Goal: Use online tool/utility: Utilize a website feature to perform a specific function

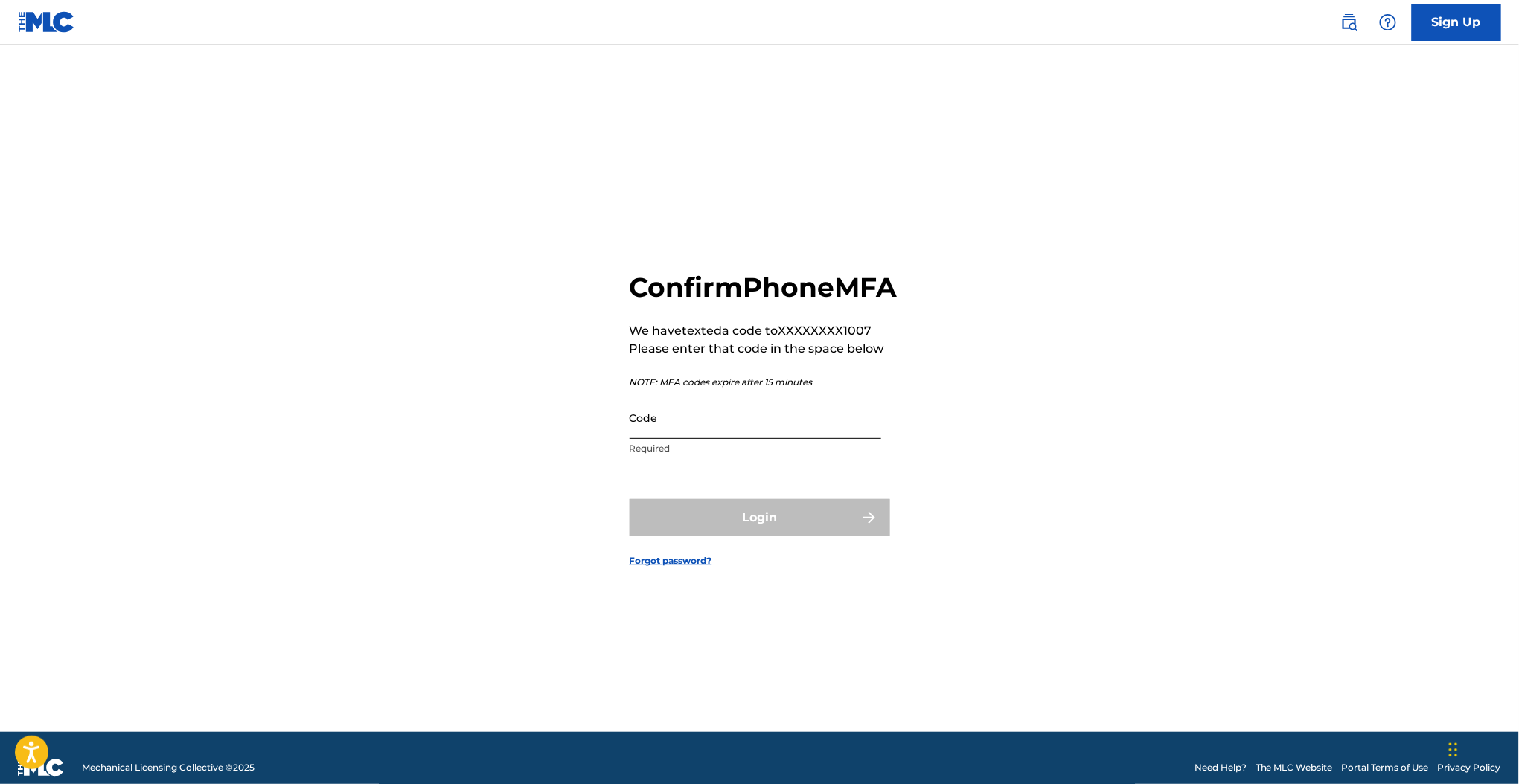
click at [788, 438] on input "Code" at bounding box center [755, 417] width 251 height 42
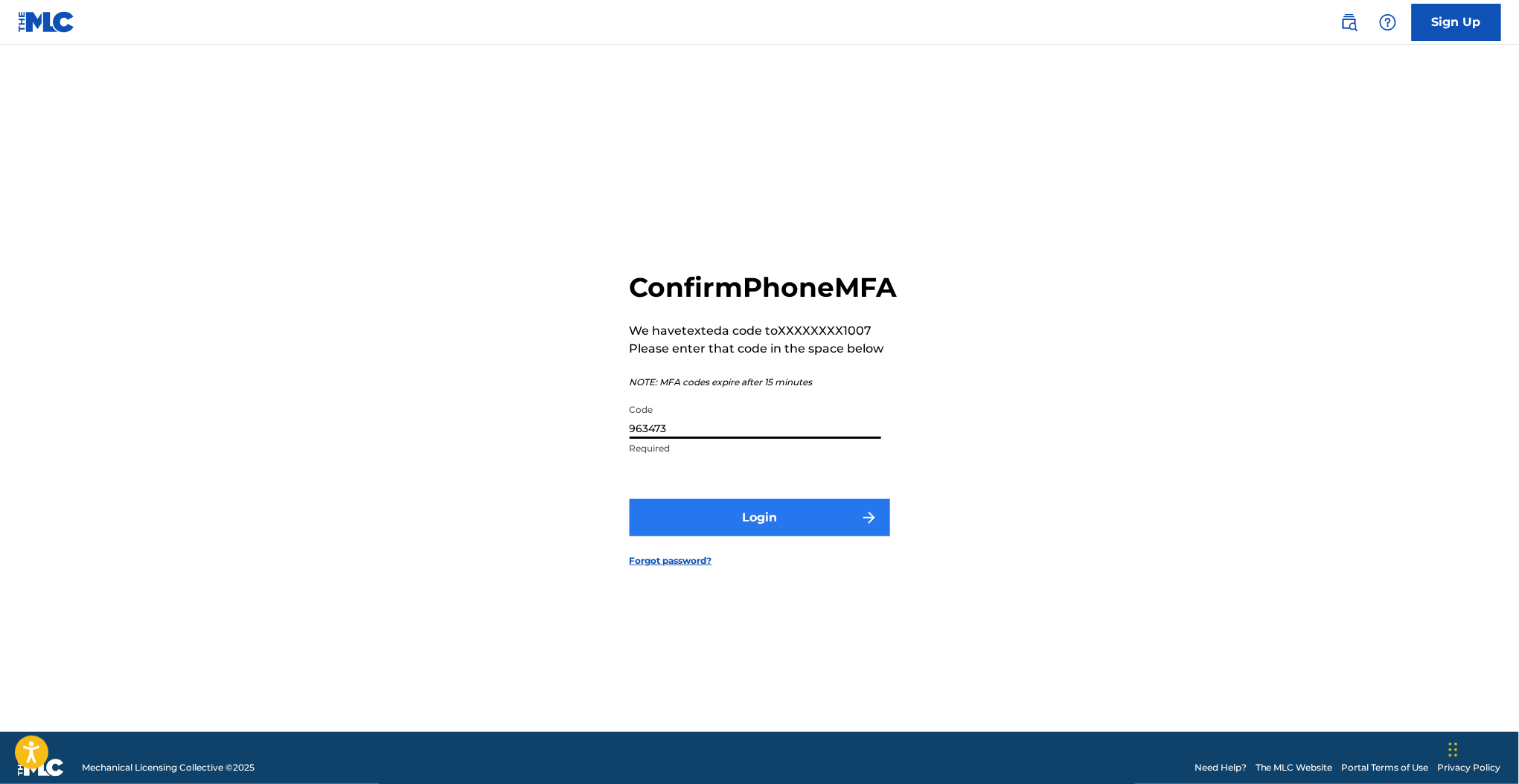
type input "963473"
click at [816, 536] on button "Login" at bounding box center [760, 517] width 260 height 37
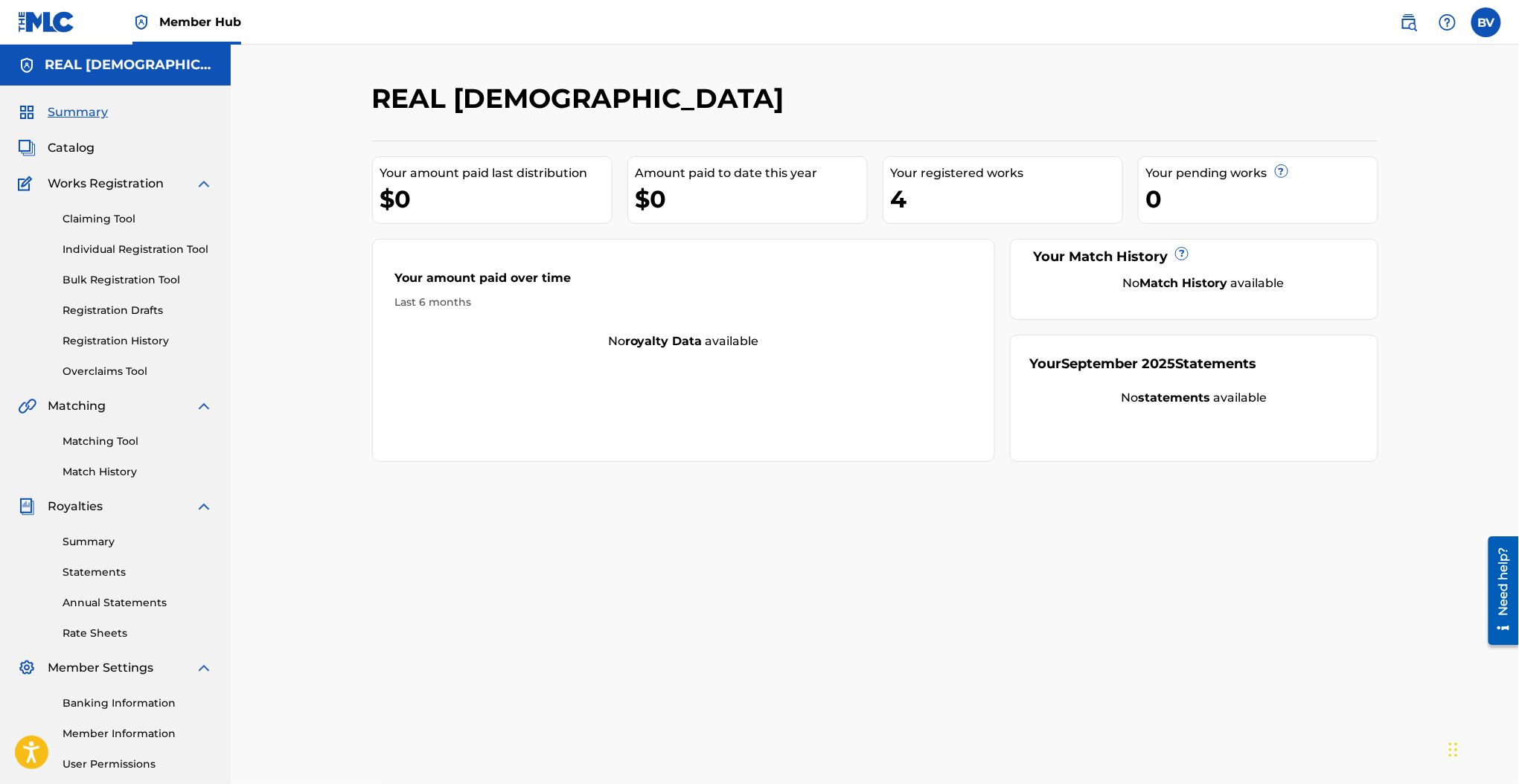
drag, startPoint x: 104, startPoint y: 437, endPoint x: 177, endPoint y: 453, distance: 74.7
click at [104, 437] on link "Matching Tool" at bounding box center [137, 441] width 150 height 16
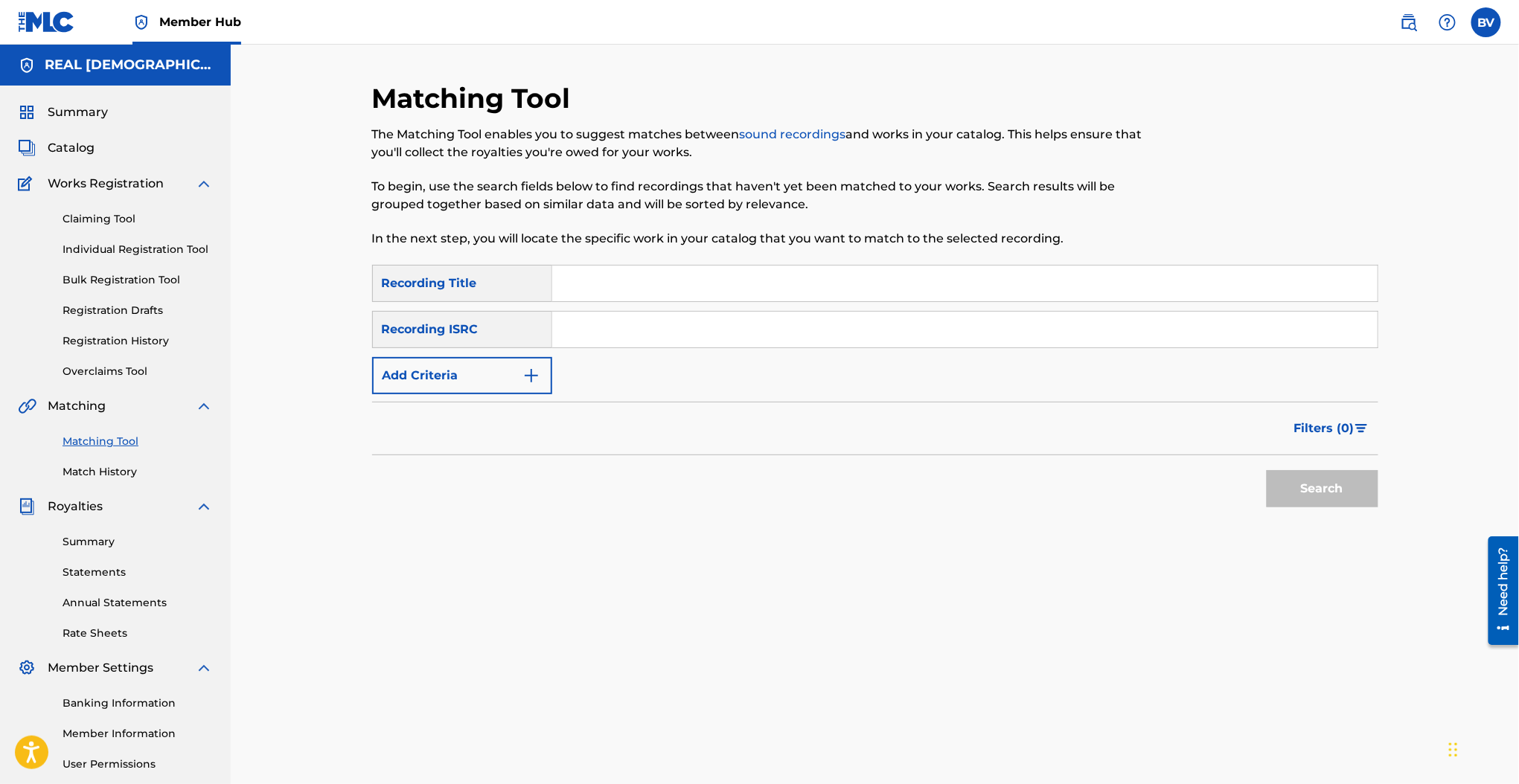
click at [585, 287] on input "Search Form" at bounding box center [964, 283] width 825 height 36
click at [575, 279] on input "Search Form" at bounding box center [964, 283] width 825 height 36
drag, startPoint x: 585, startPoint y: 330, endPoint x: 586, endPoint y: 342, distance: 12.0
click at [585, 330] on input "Search Form" at bounding box center [964, 329] width 825 height 36
paste input "QZNN32328951"
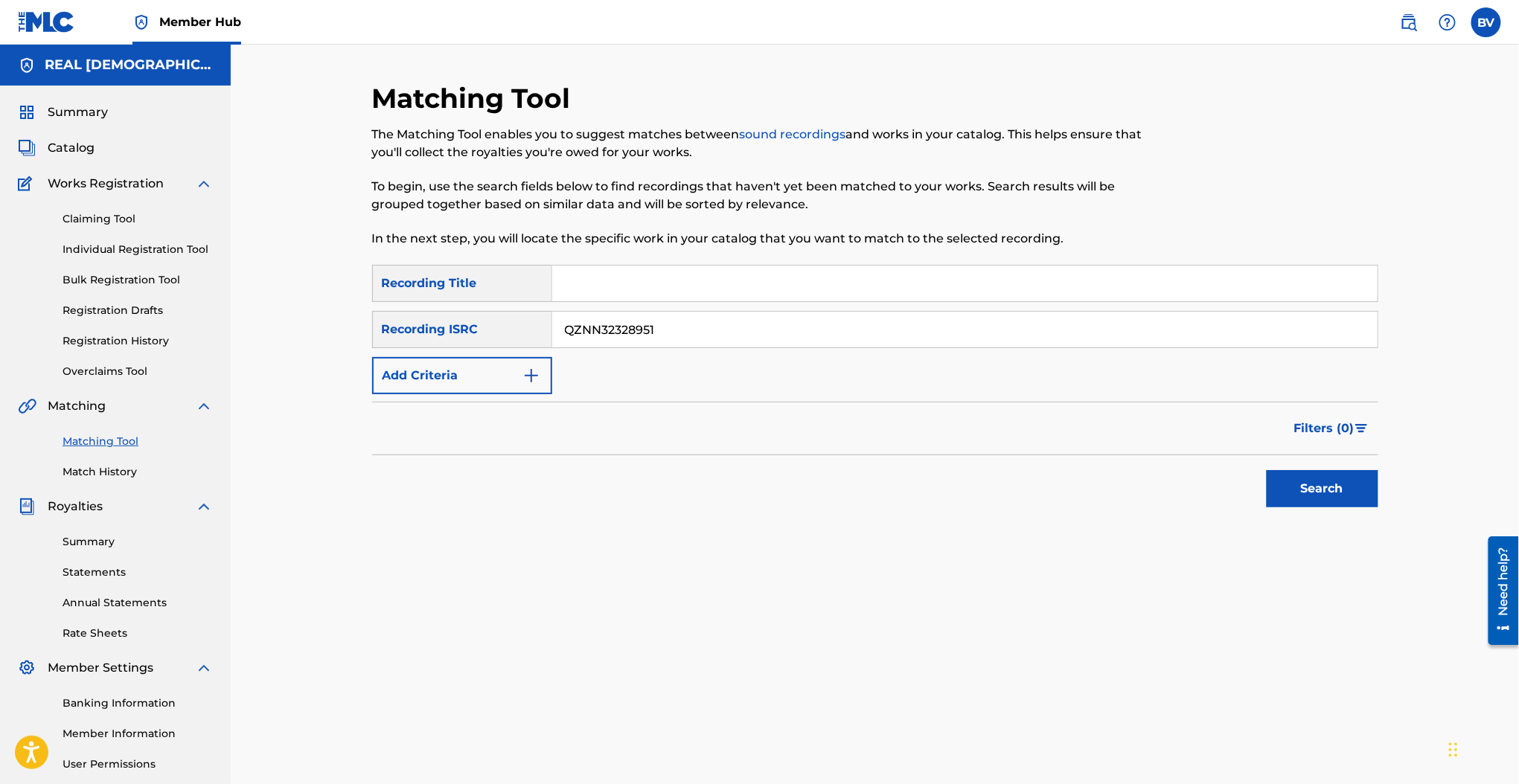
type input "QZNN32328951"
click at [658, 294] on input "Search Form" at bounding box center [964, 283] width 825 height 36
click at [655, 273] on input "Search Form" at bounding box center [964, 283] width 825 height 36
type input "Bim"
click at [1272, 482] on button "Search" at bounding box center [1322, 488] width 112 height 37
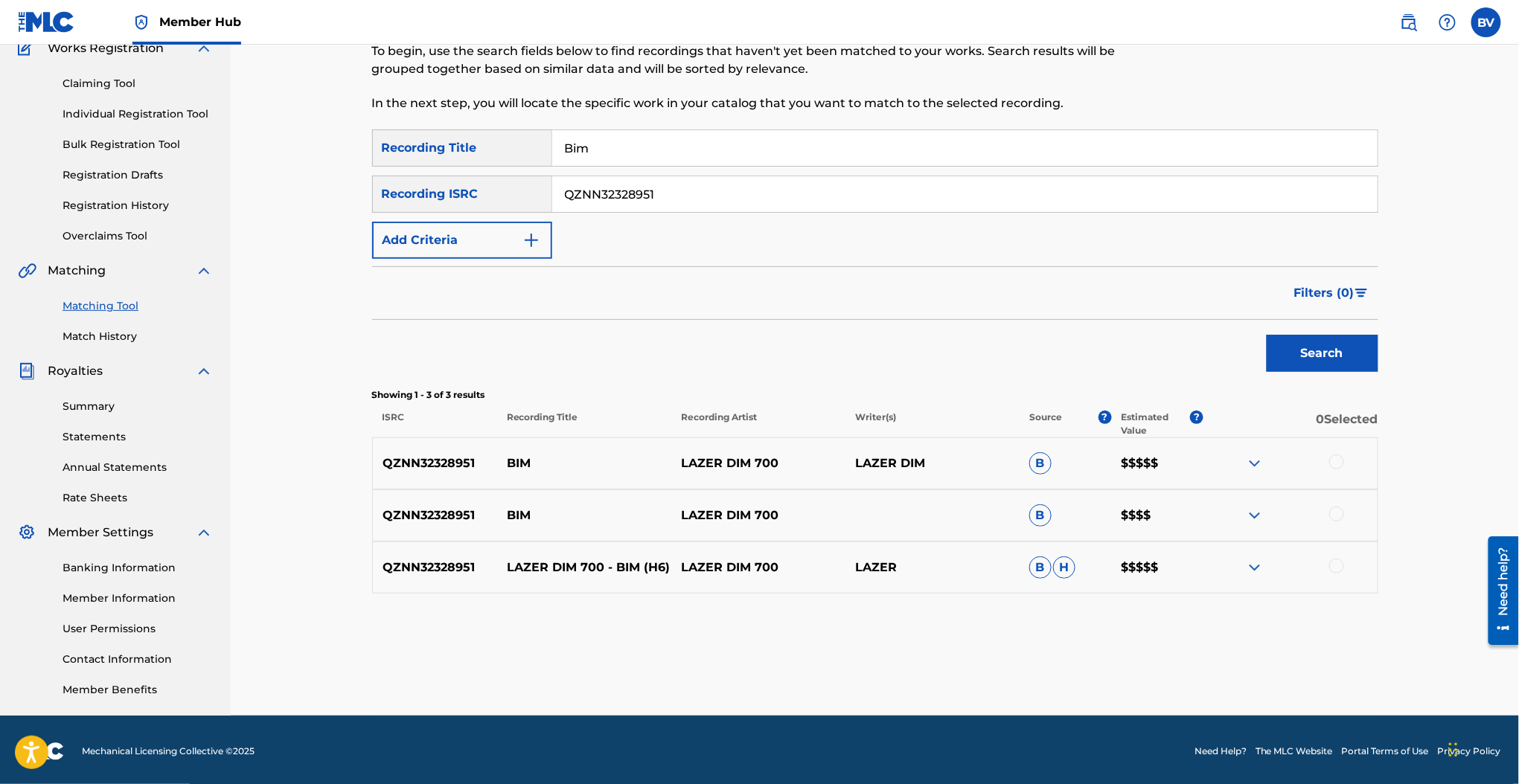
scroll to position [138, 0]
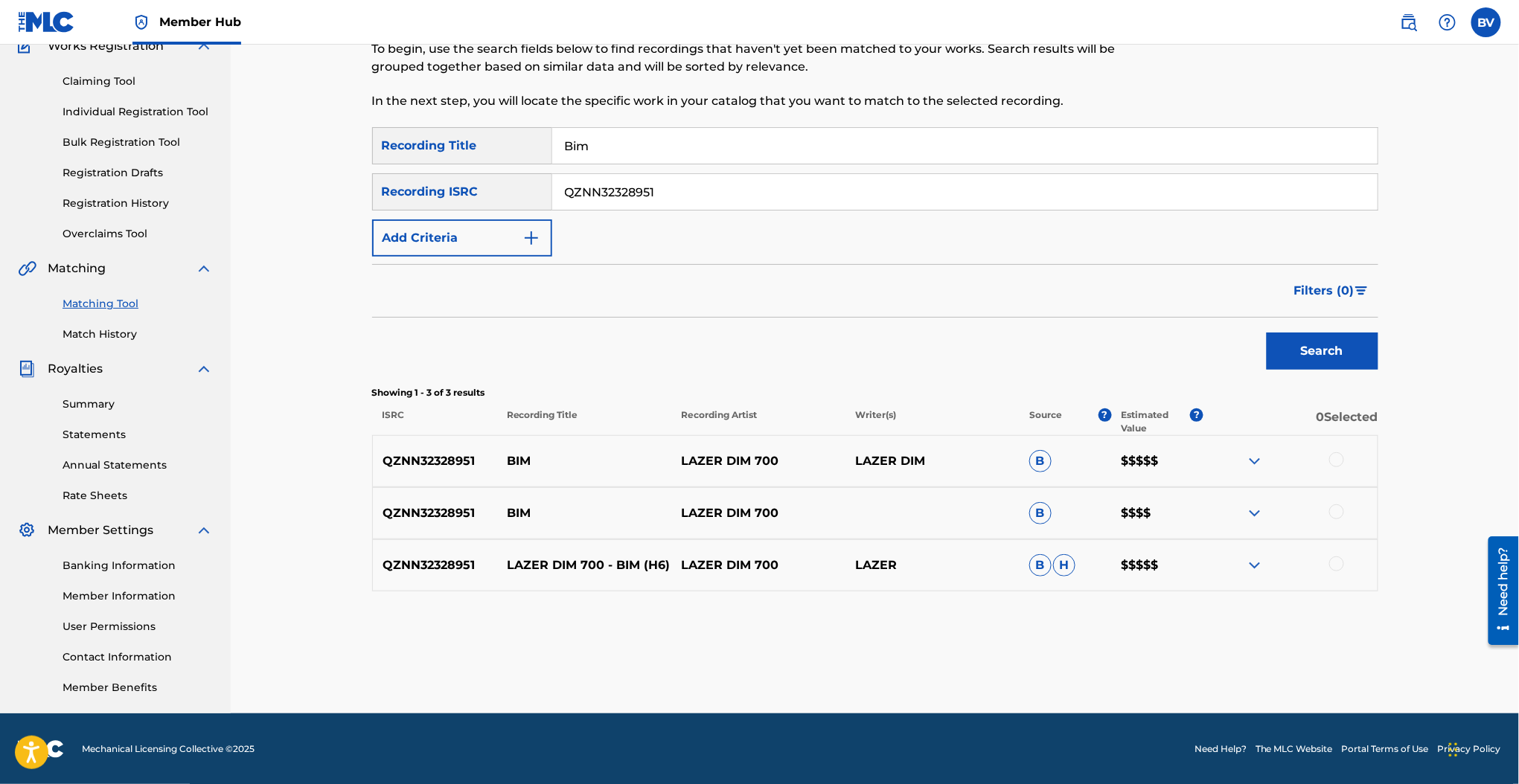
click at [1252, 462] on img at bounding box center [1255, 462] width 18 height 18
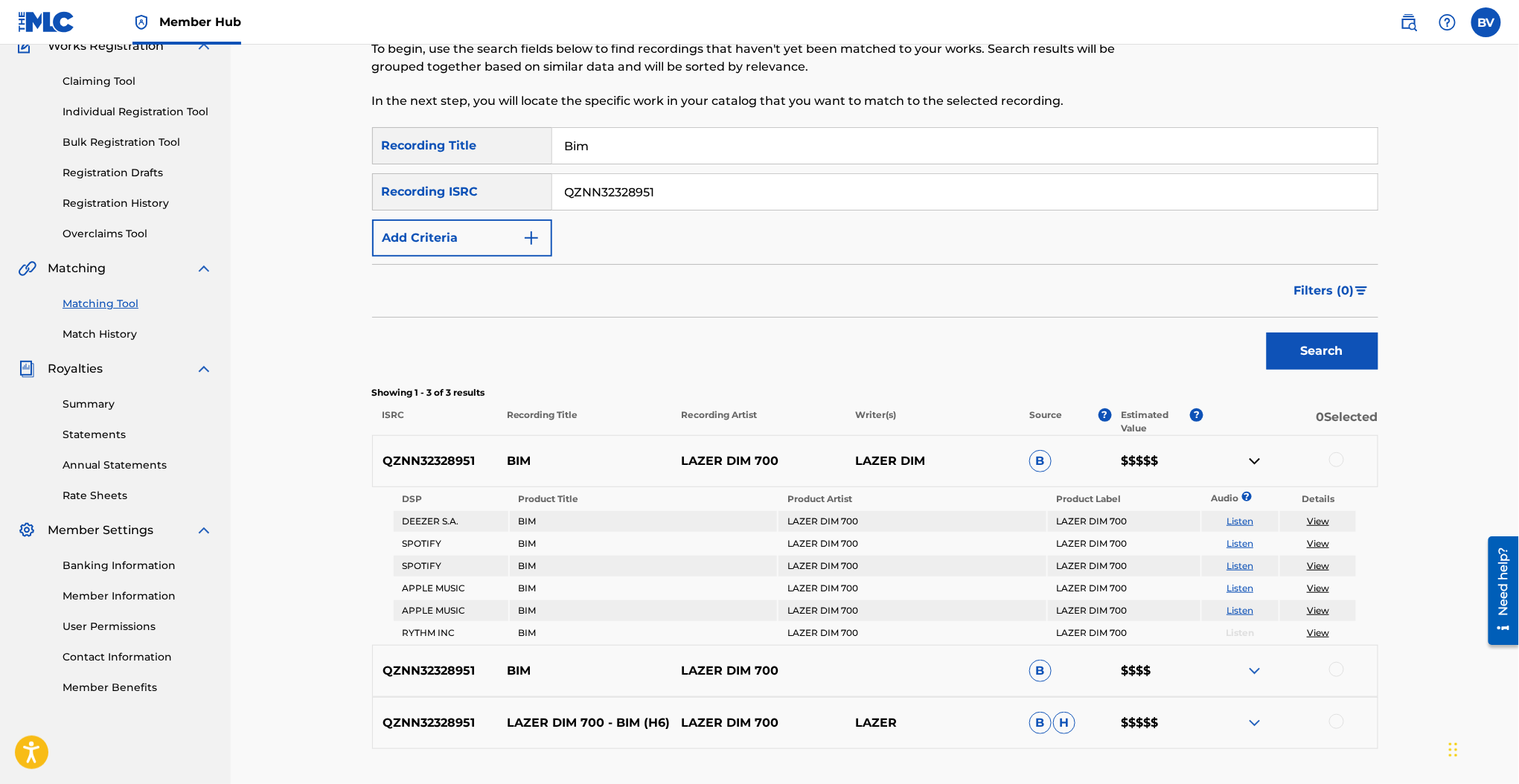
click at [1332, 453] on div at bounding box center [1337, 460] width 15 height 15
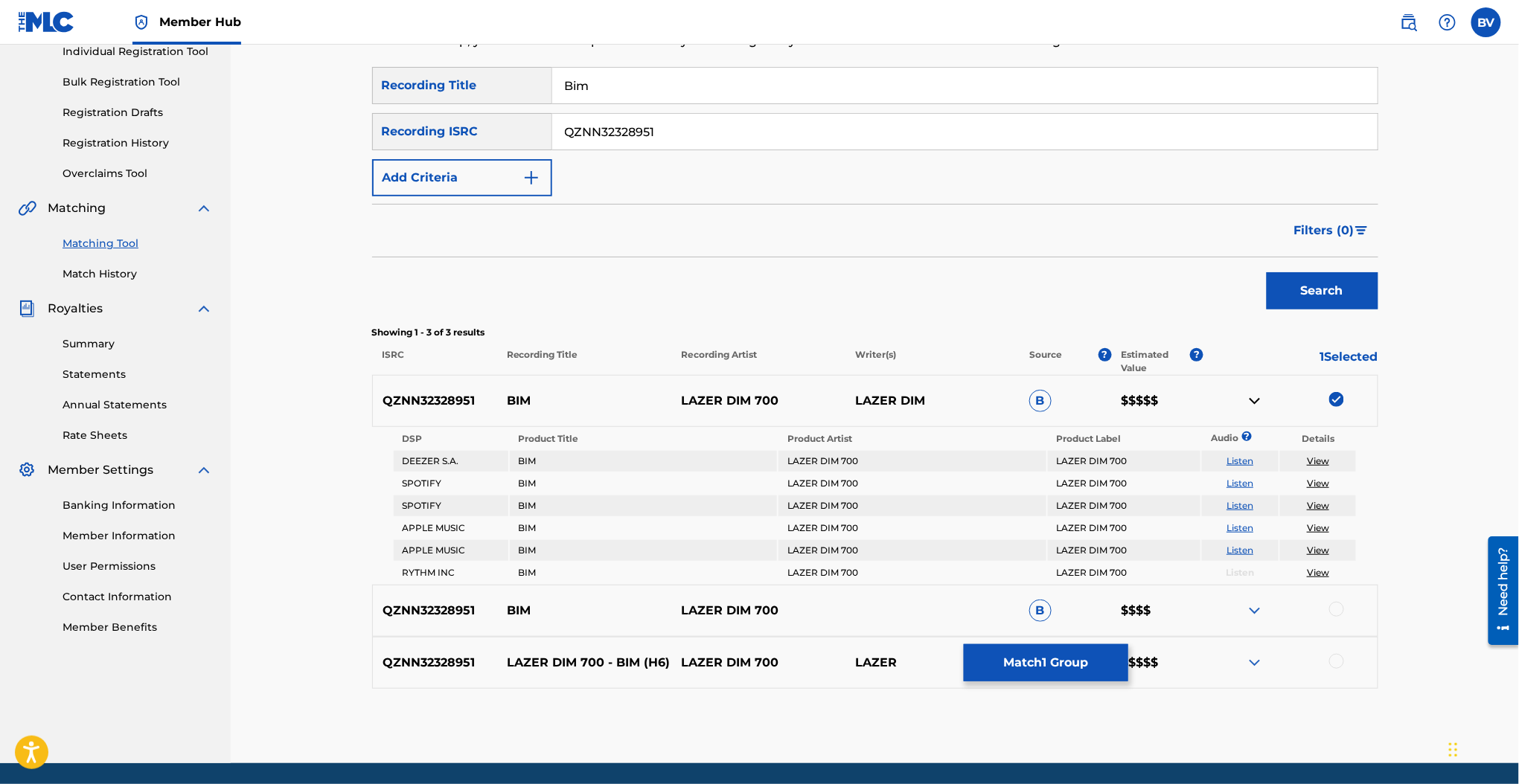
scroll to position [242, 0]
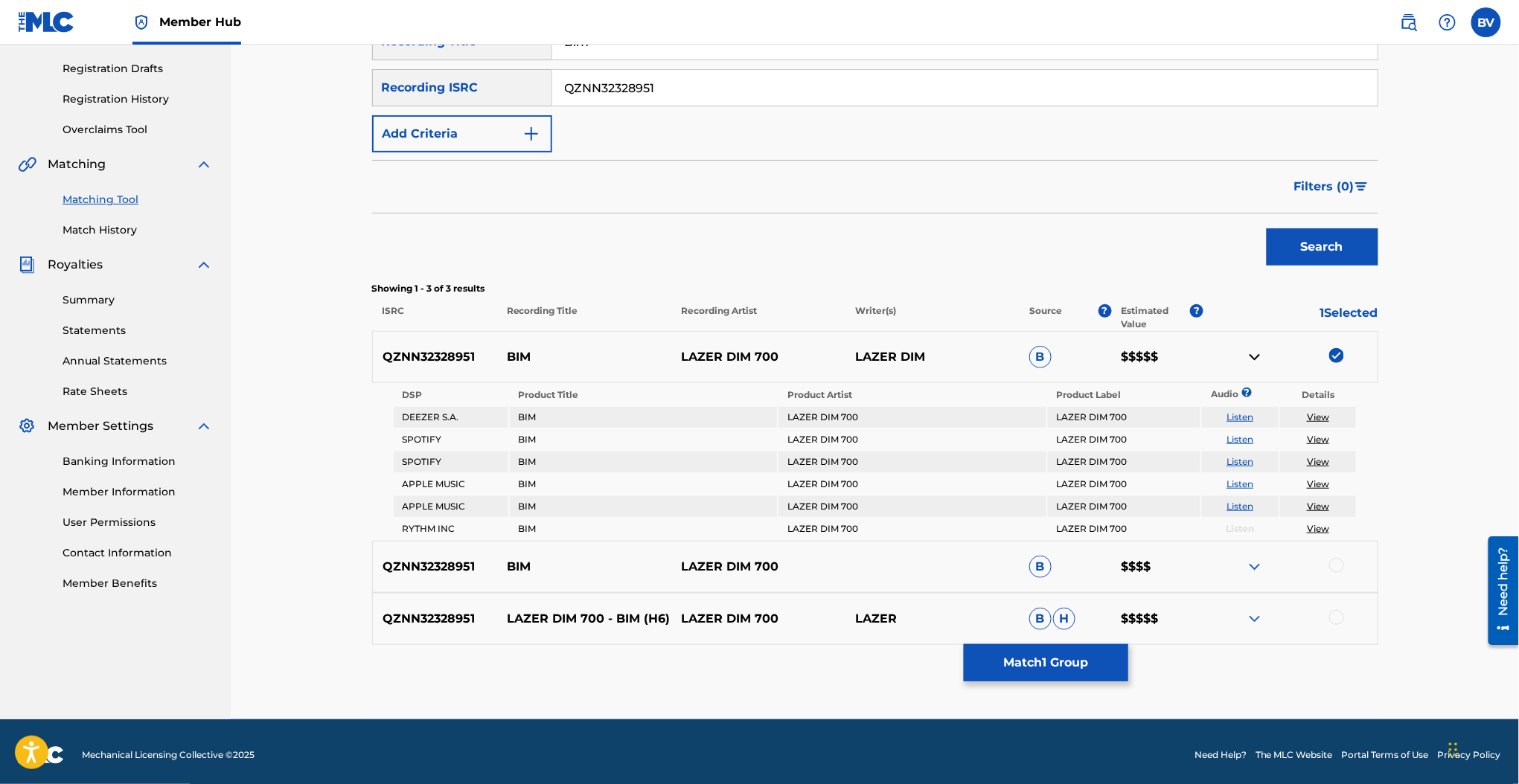
click at [1246, 411] on link "Listen" at bounding box center [1240, 416] width 27 height 11
drag, startPoint x: 1336, startPoint y: 548, endPoint x: 1337, endPoint y: 555, distance: 7.1
click at [1337, 550] on div "QZNN32328951 BIM LAZER DIM 700 B $$$$" at bounding box center [875, 566] width 1006 height 52
drag, startPoint x: 1337, startPoint y: 555, endPoint x: 1337, endPoint y: 565, distance: 10.0
click at [1337, 558] on div at bounding box center [1337, 565] width 15 height 15
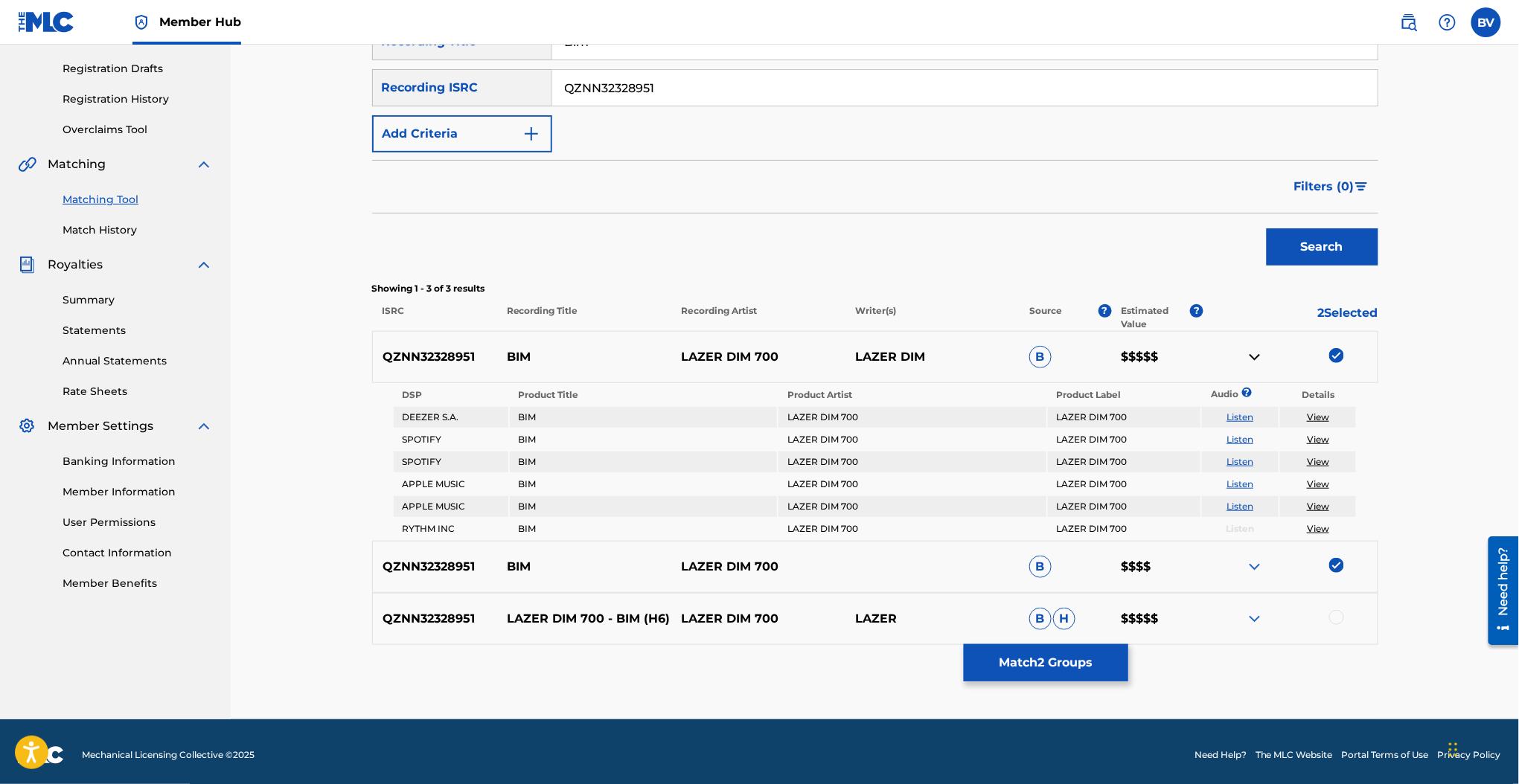
click at [1253, 564] on img at bounding box center [1255, 567] width 18 height 18
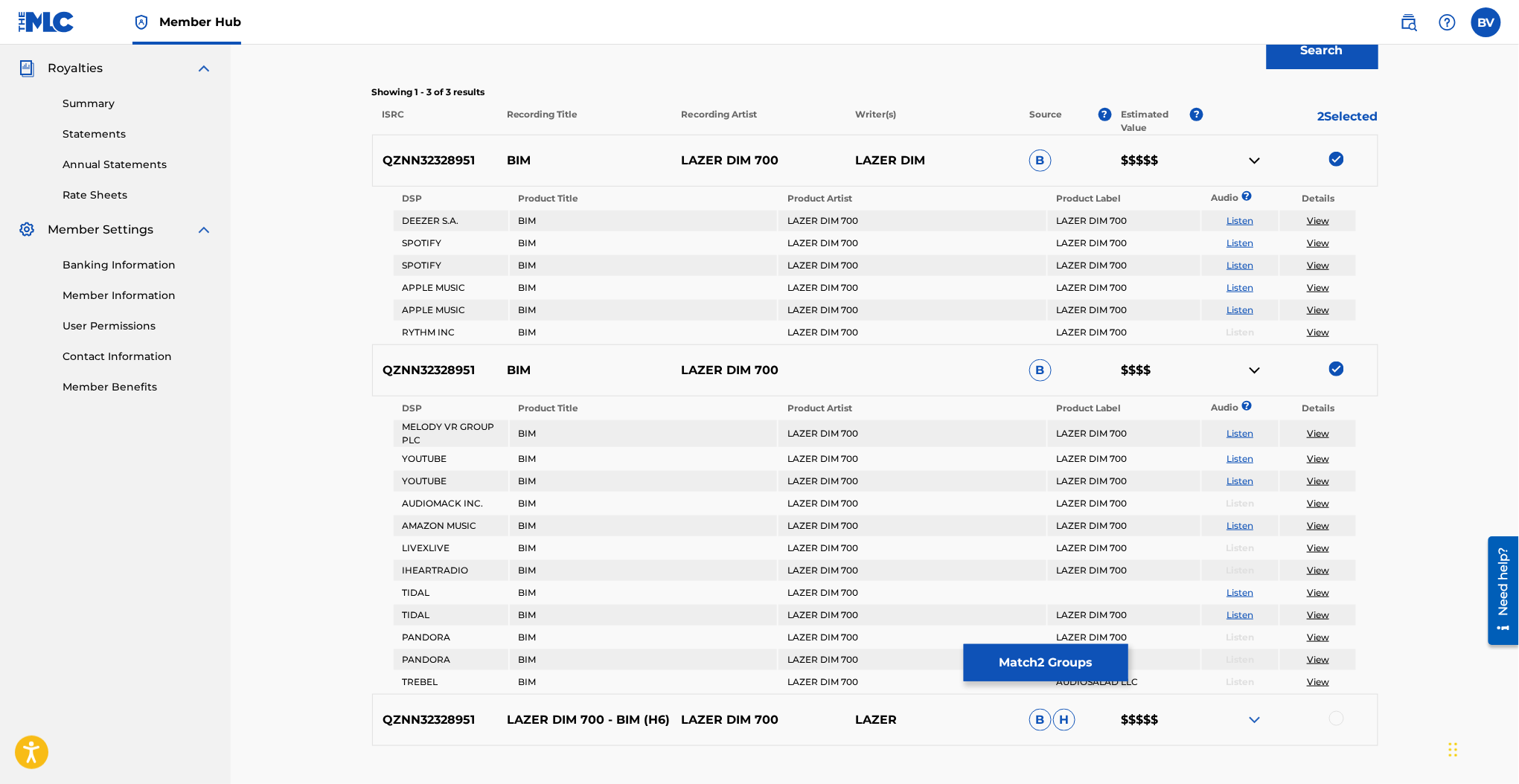
scroll to position [440, 0]
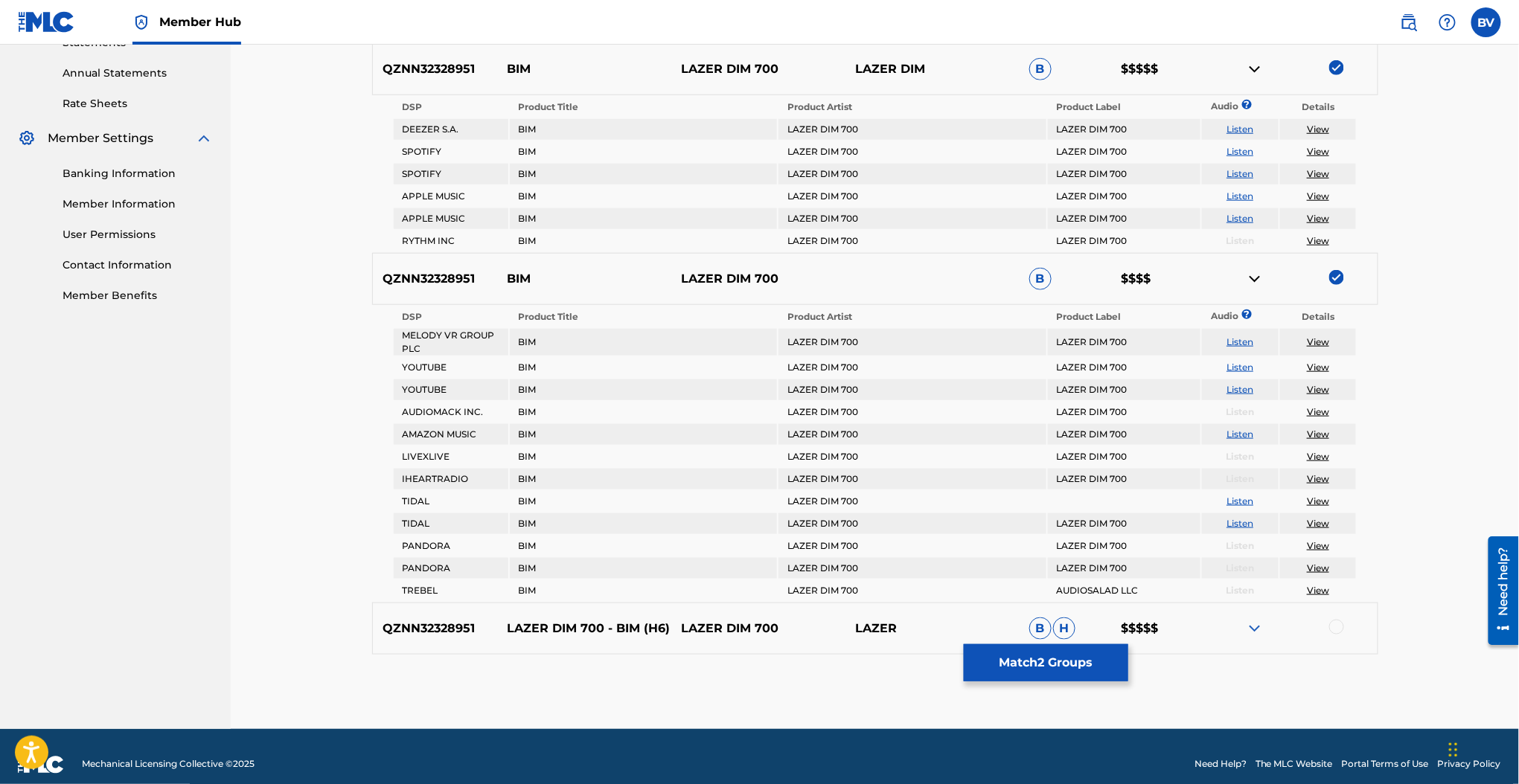
click at [1255, 620] on img at bounding box center [1255, 629] width 18 height 18
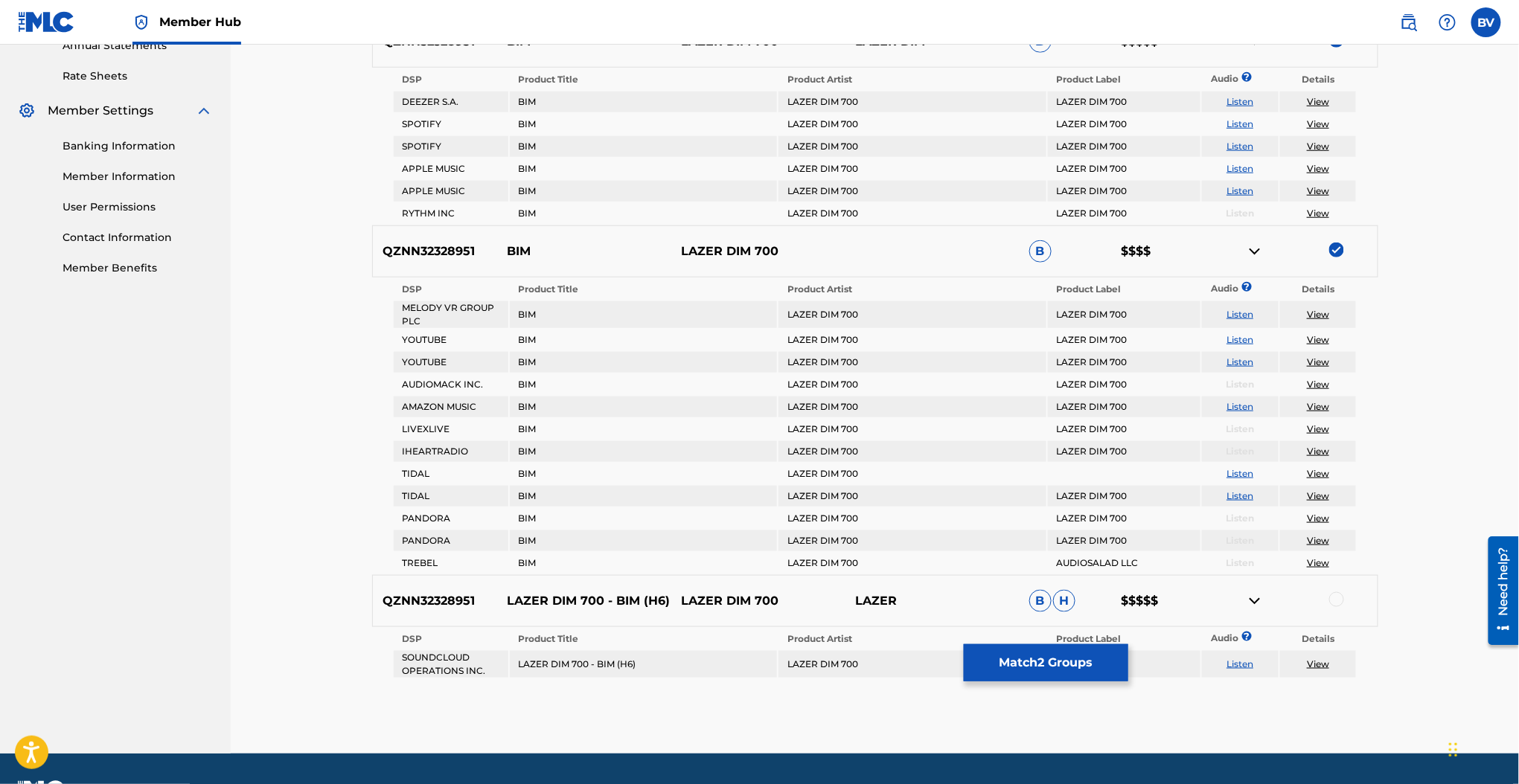
scroll to position [579, 0]
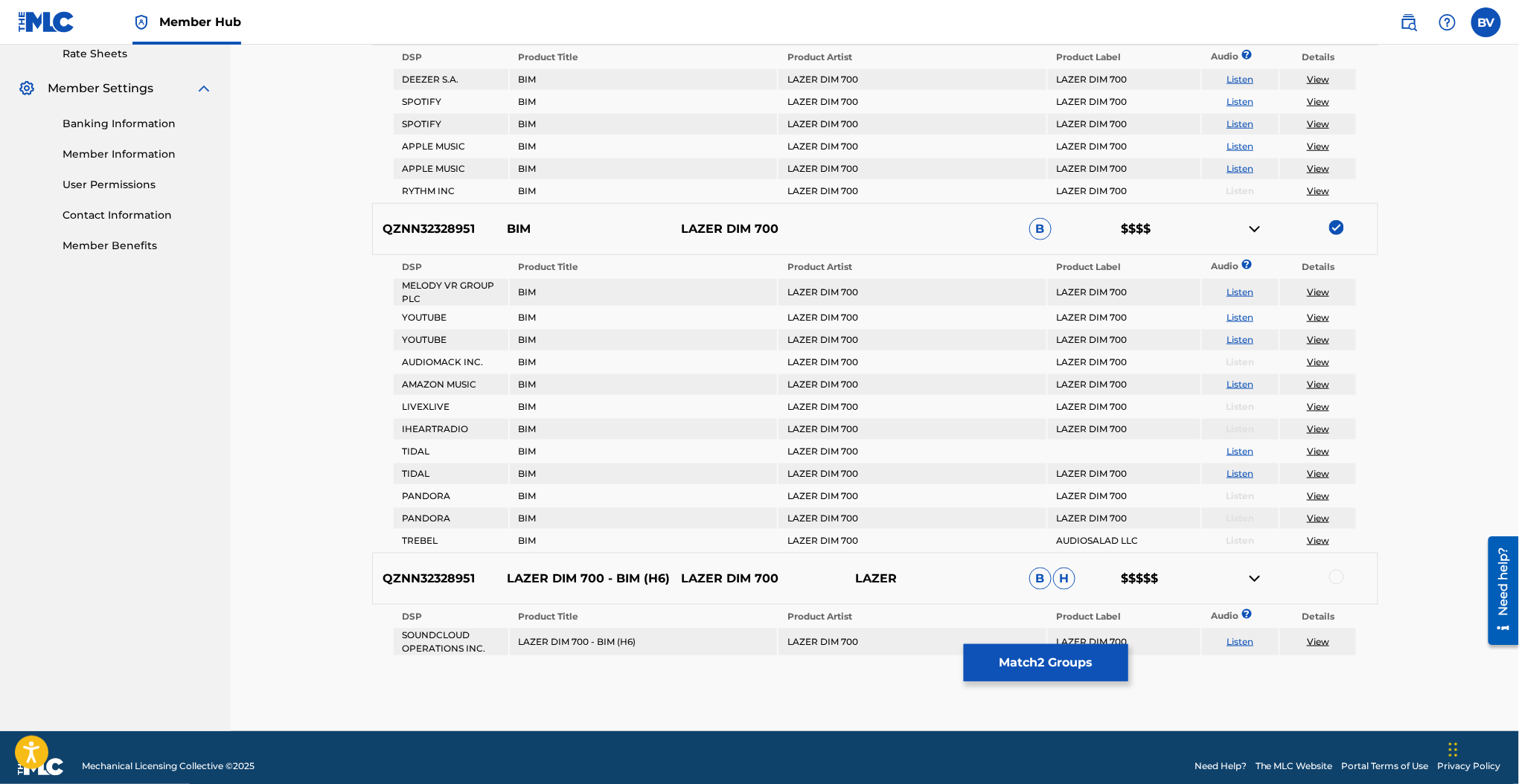
click at [1335, 569] on div at bounding box center [1337, 577] width 15 height 15
click at [1103, 654] on button "Match 3 Groups" at bounding box center [1046, 662] width 164 height 37
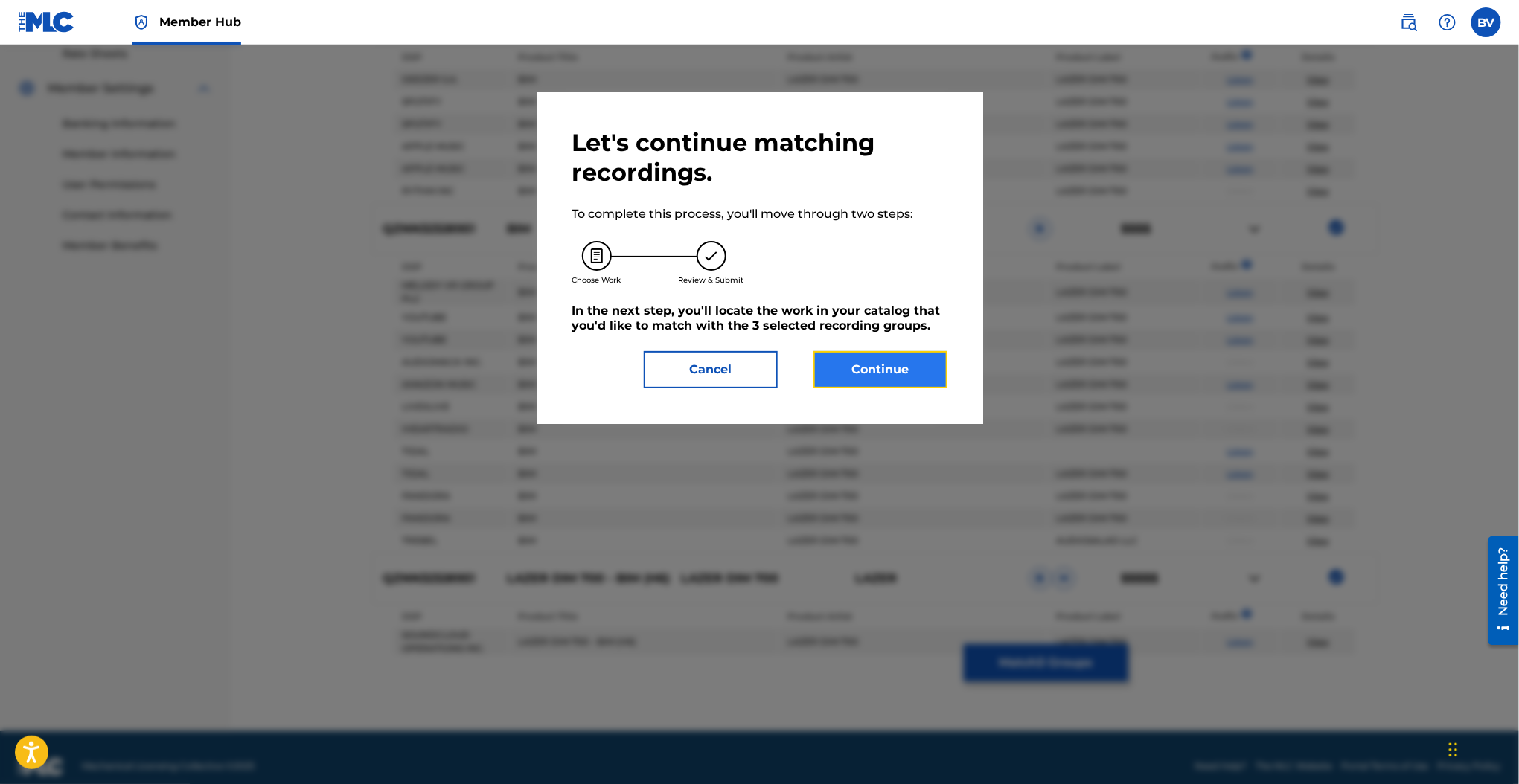
click at [847, 361] on button "Continue" at bounding box center [881, 370] width 134 height 37
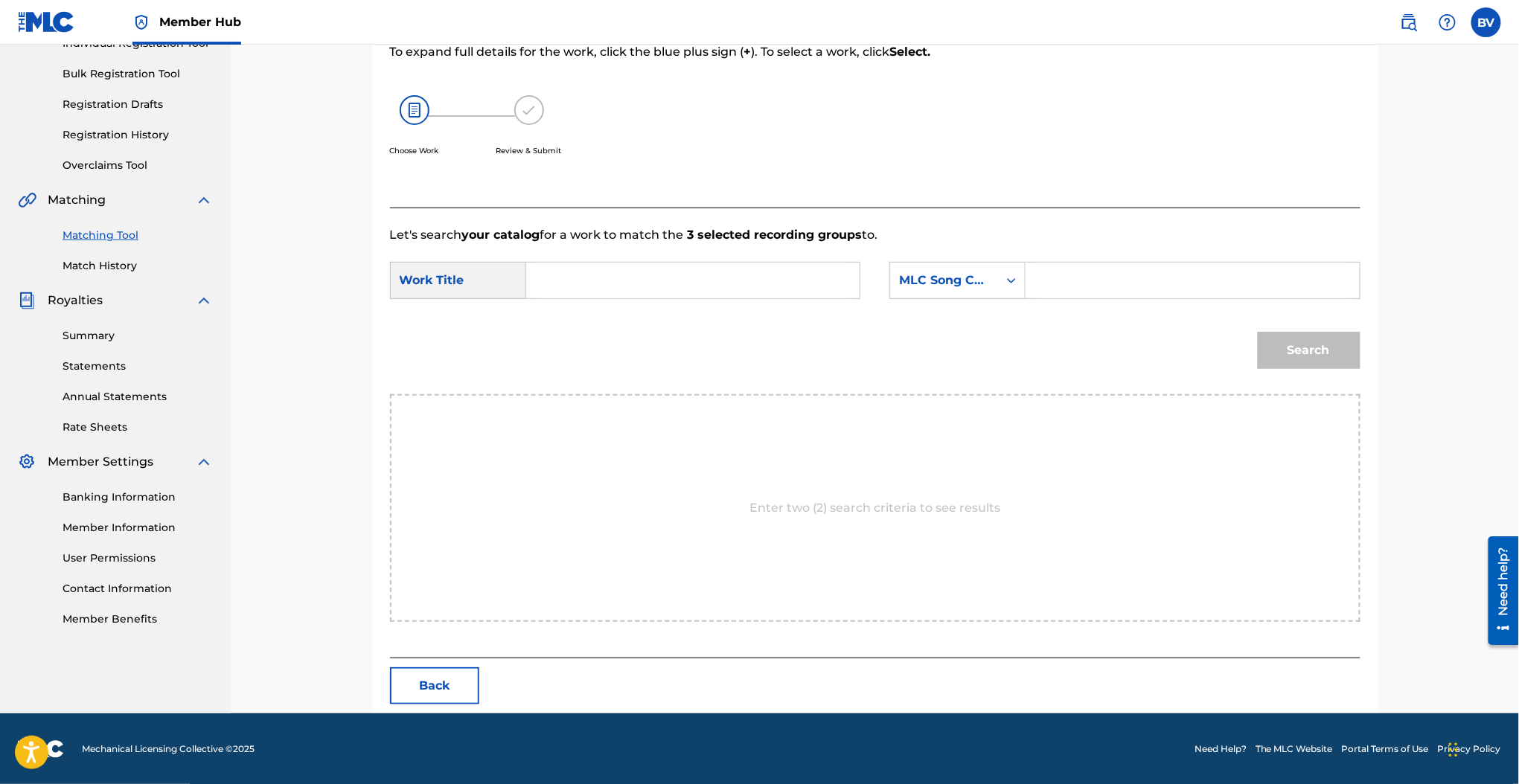
click at [706, 294] on input "Search Form" at bounding box center [693, 280] width 308 height 36
type input "bim"
click at [565, 319] on strong "bim" at bounding box center [564, 313] width 25 height 14
click at [1057, 279] on input "Search Form" at bounding box center [1192, 280] width 308 height 36
click at [995, 288] on div "MLC Song Code" at bounding box center [944, 280] width 108 height 28
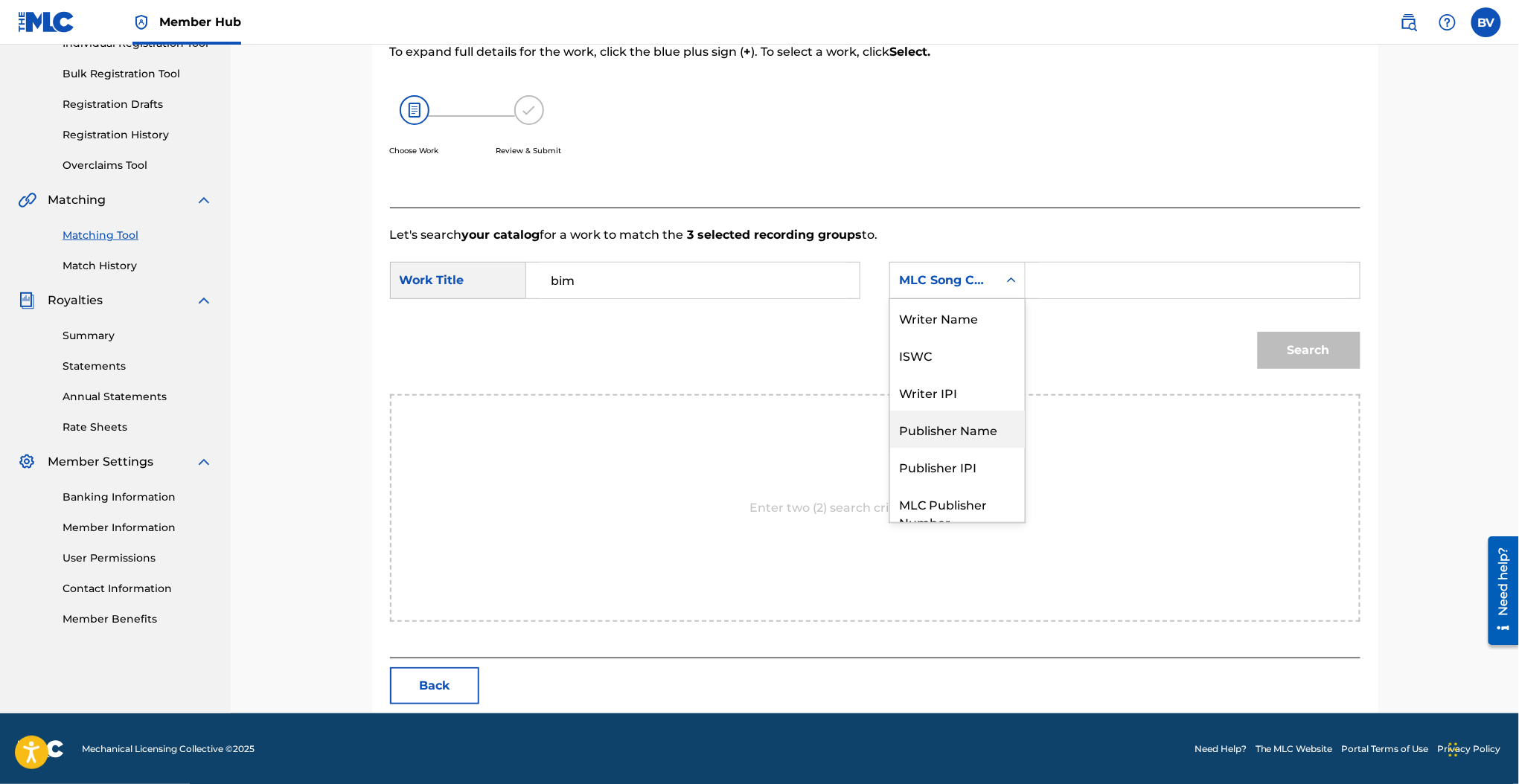
scroll to position [55, 0]
click at [959, 406] on div "Publisher IPI" at bounding box center [957, 411] width 134 height 37
click at [1068, 283] on input "Search Form" at bounding box center [1192, 280] width 308 height 36
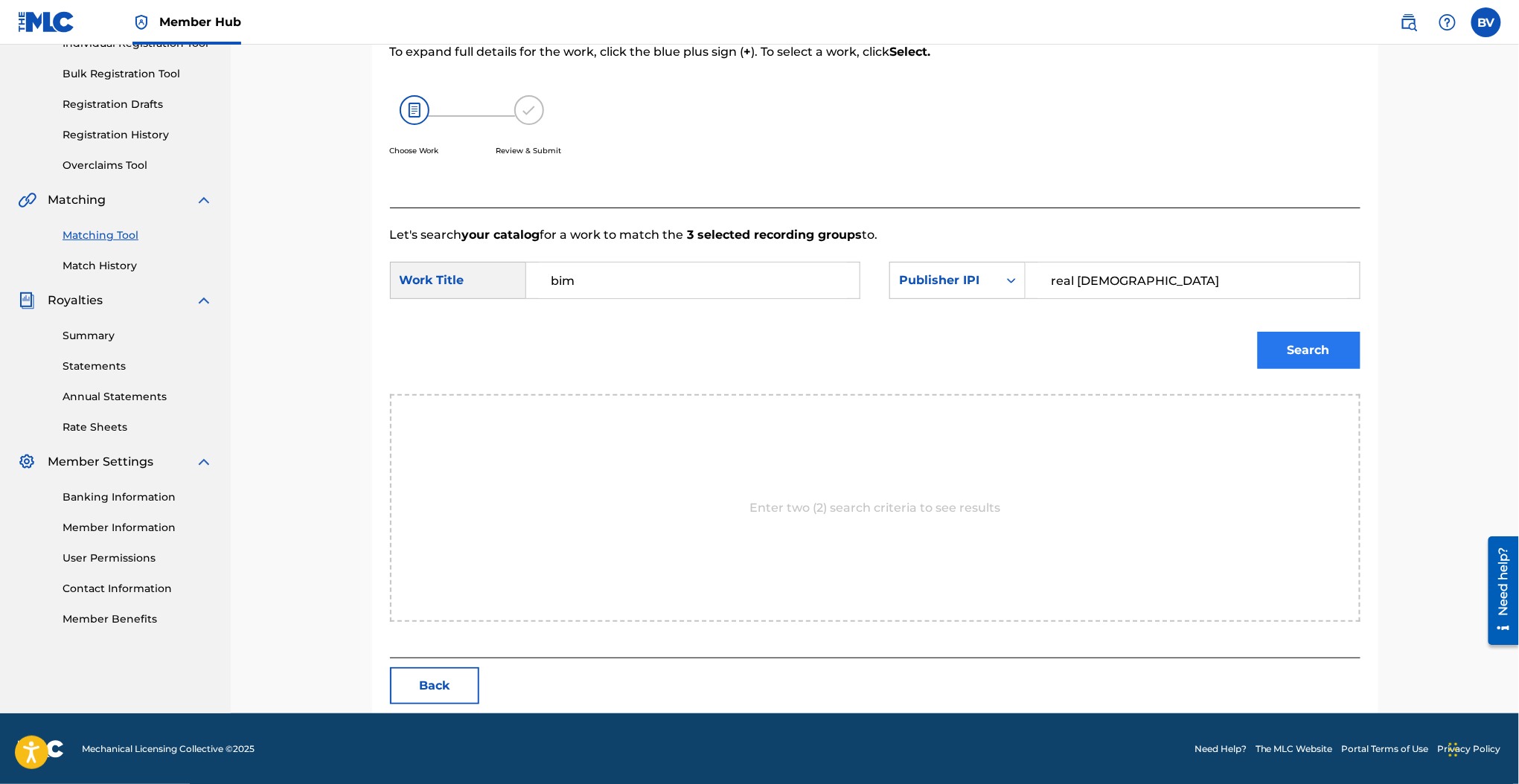
type input "real [DEMOGRAPHIC_DATA]"
drag, startPoint x: 1337, startPoint y: 348, endPoint x: 1325, endPoint y: 361, distance: 17.7
click at [1336, 346] on button "Search" at bounding box center [1309, 350] width 103 height 37
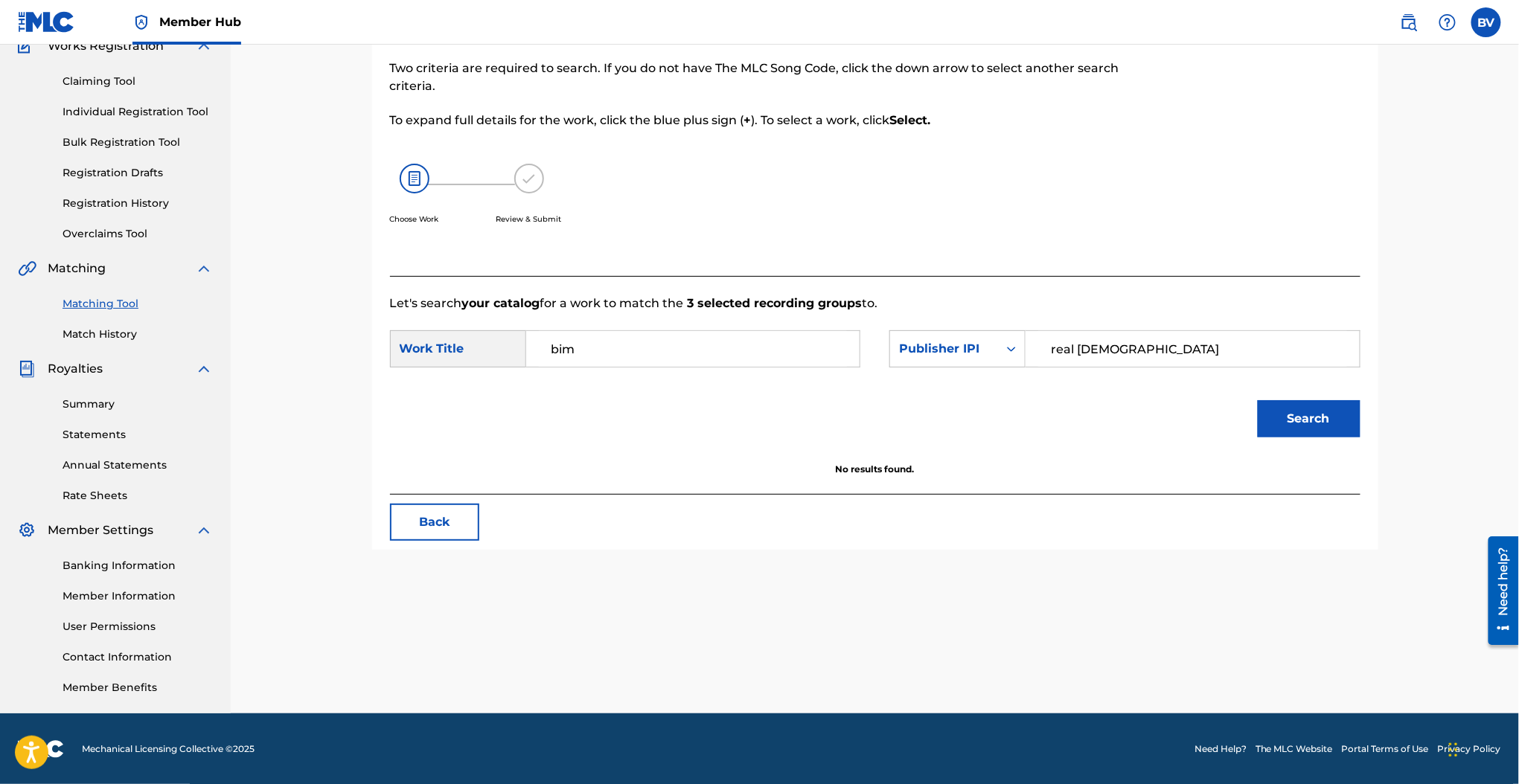
drag, startPoint x: 743, startPoint y: 351, endPoint x: 381, endPoint y: 366, distance: 362.3
click at [391, 343] on div "SearchWithCriteria5fa42e66-ebbc-4fad-9e8c-9064f297d845 Work Title bim" at bounding box center [624, 348] width 470 height 37
click at [1147, 342] on input "real [DEMOGRAPHIC_DATA]" at bounding box center [1192, 348] width 308 height 36
drag, startPoint x: 1147, startPoint y: 342, endPoint x: 948, endPoint y: 369, distance: 200.8
click at [895, 352] on div "SearchWithCriteria760e3a3b-79f4-4523-a3ba-ba38a7078774 Publisher IPI real quaker" at bounding box center [1124, 348] width 470 height 37
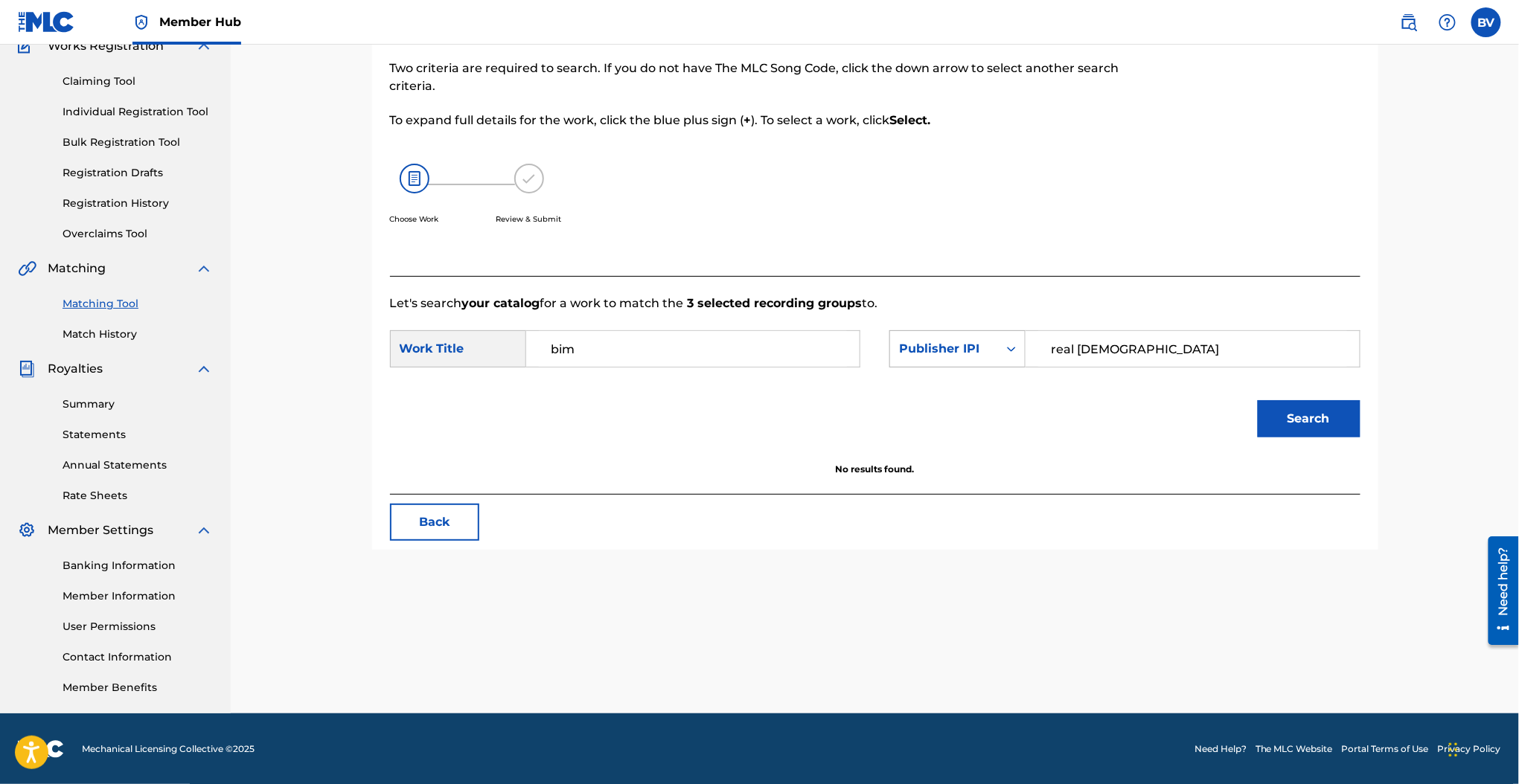
click at [982, 361] on div "Publisher IPI" at bounding box center [944, 349] width 108 height 28
click at [970, 392] on div "Writer Name" at bounding box center [957, 385] width 134 height 37
click at [1089, 362] on input "Search Form" at bounding box center [1192, 348] width 308 height 36
type input "[PERSON_NAME]"
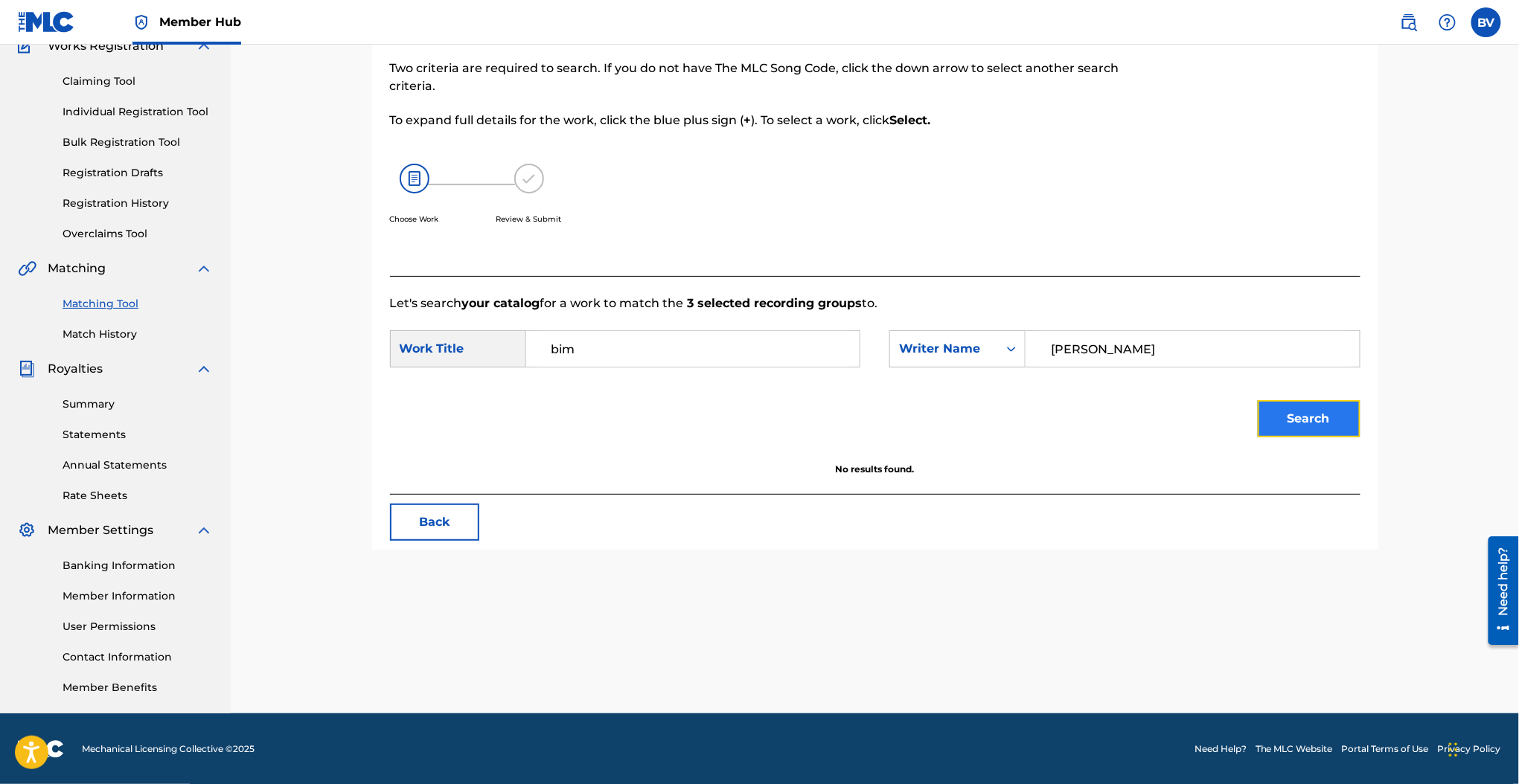
click at [1296, 415] on button "Search" at bounding box center [1309, 419] width 103 height 37
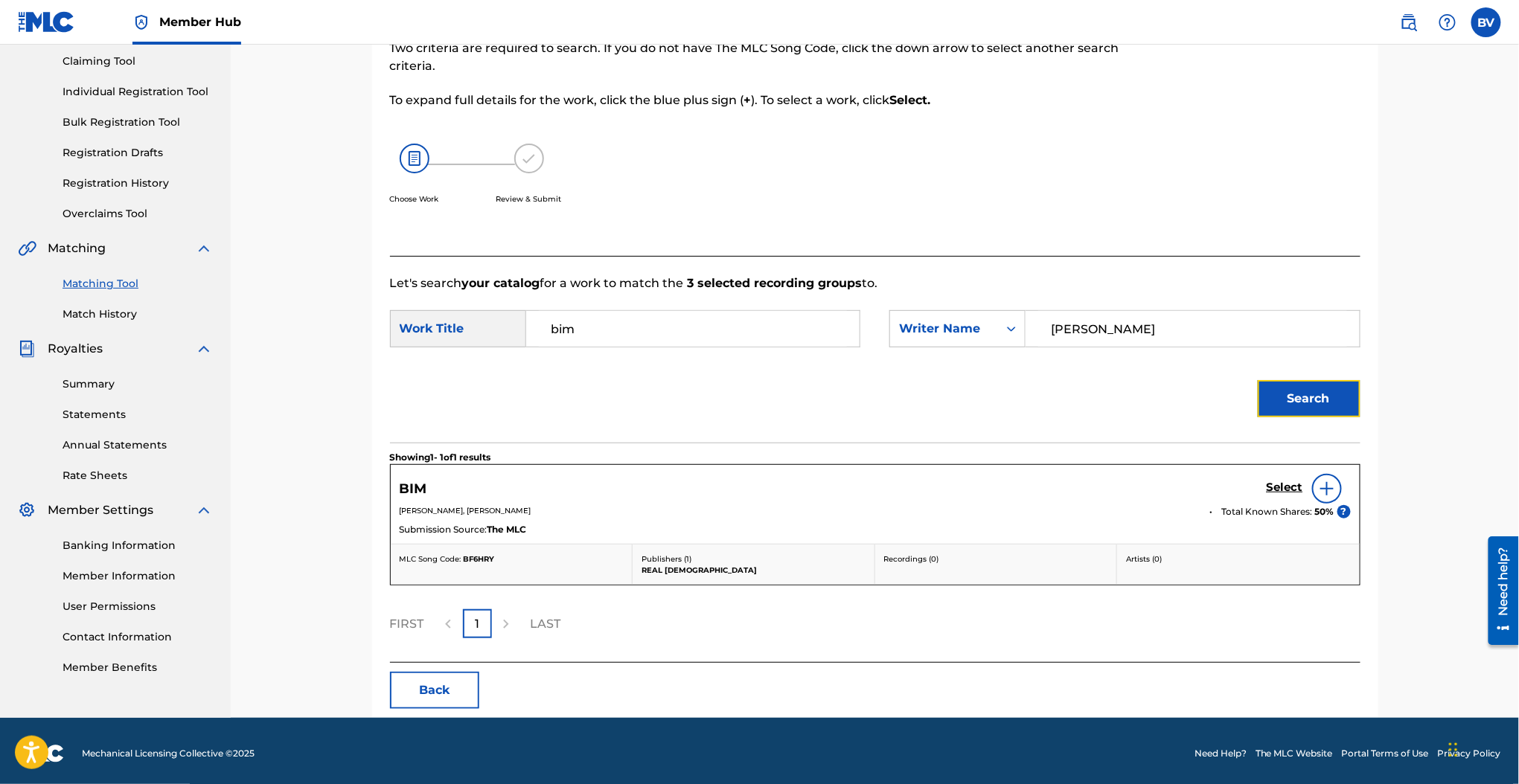
scroll to position [162, 0]
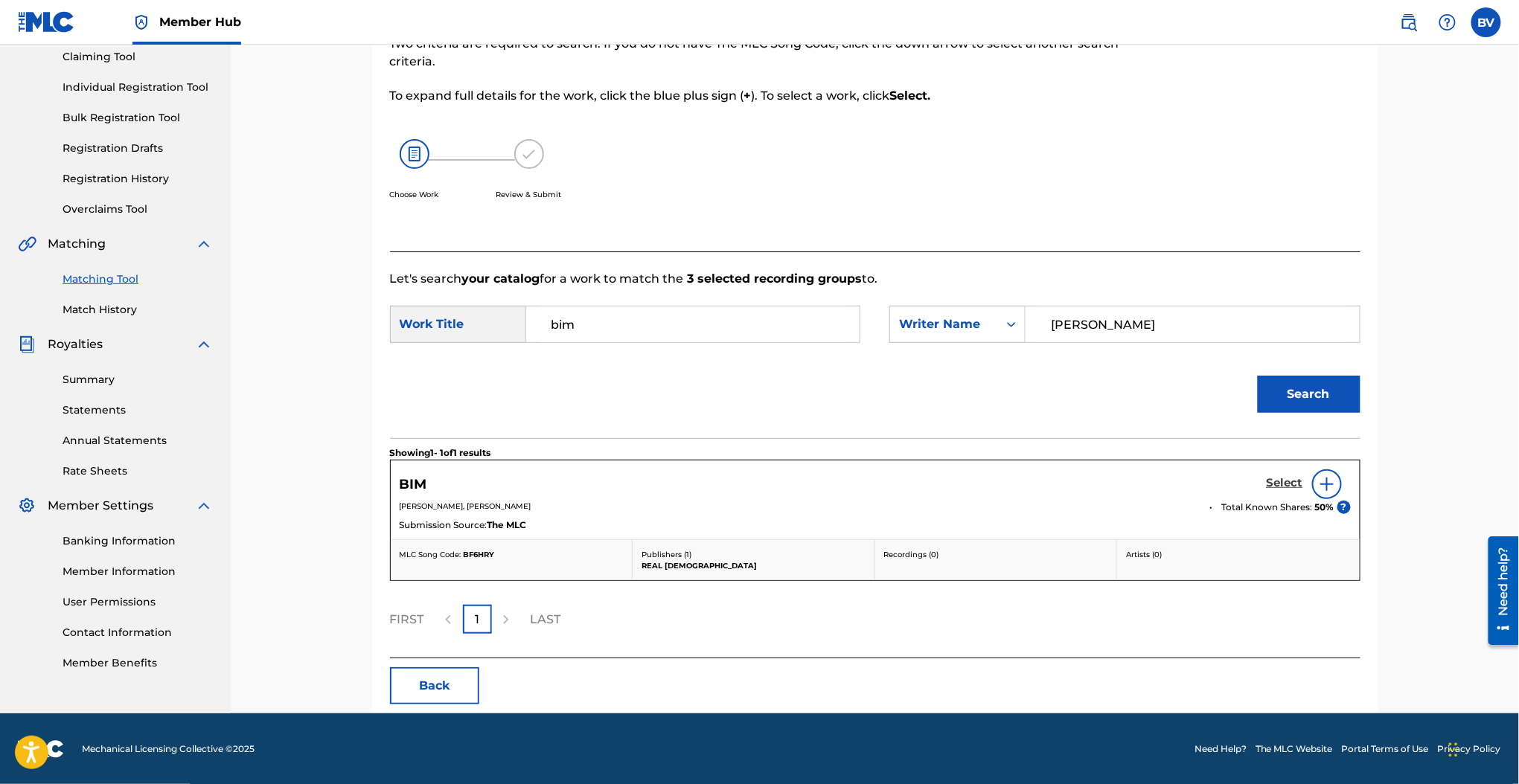
click at [1300, 484] on h5 "Select" at bounding box center [1285, 482] width 36 height 14
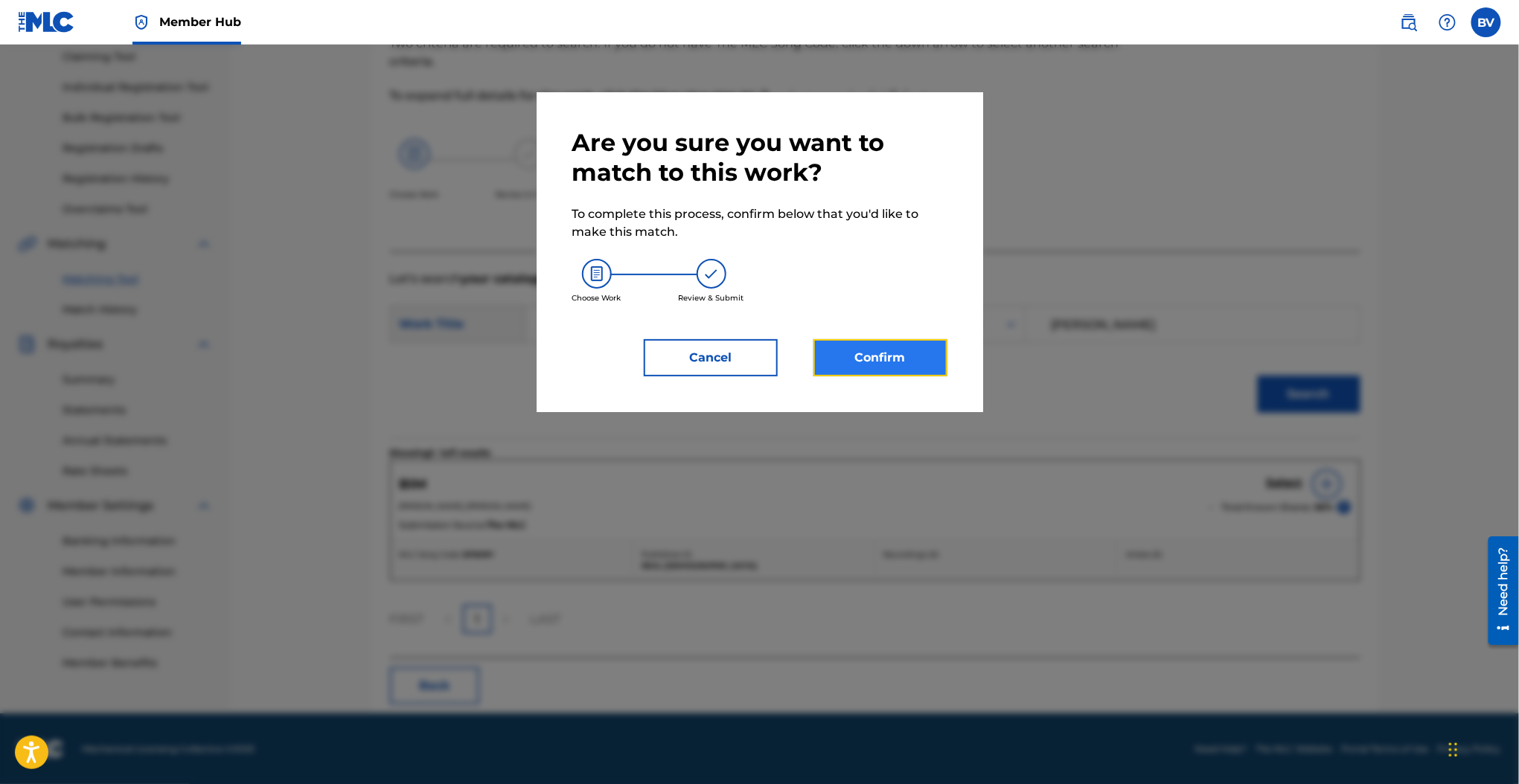
click at [929, 352] on button "Confirm" at bounding box center [881, 357] width 134 height 37
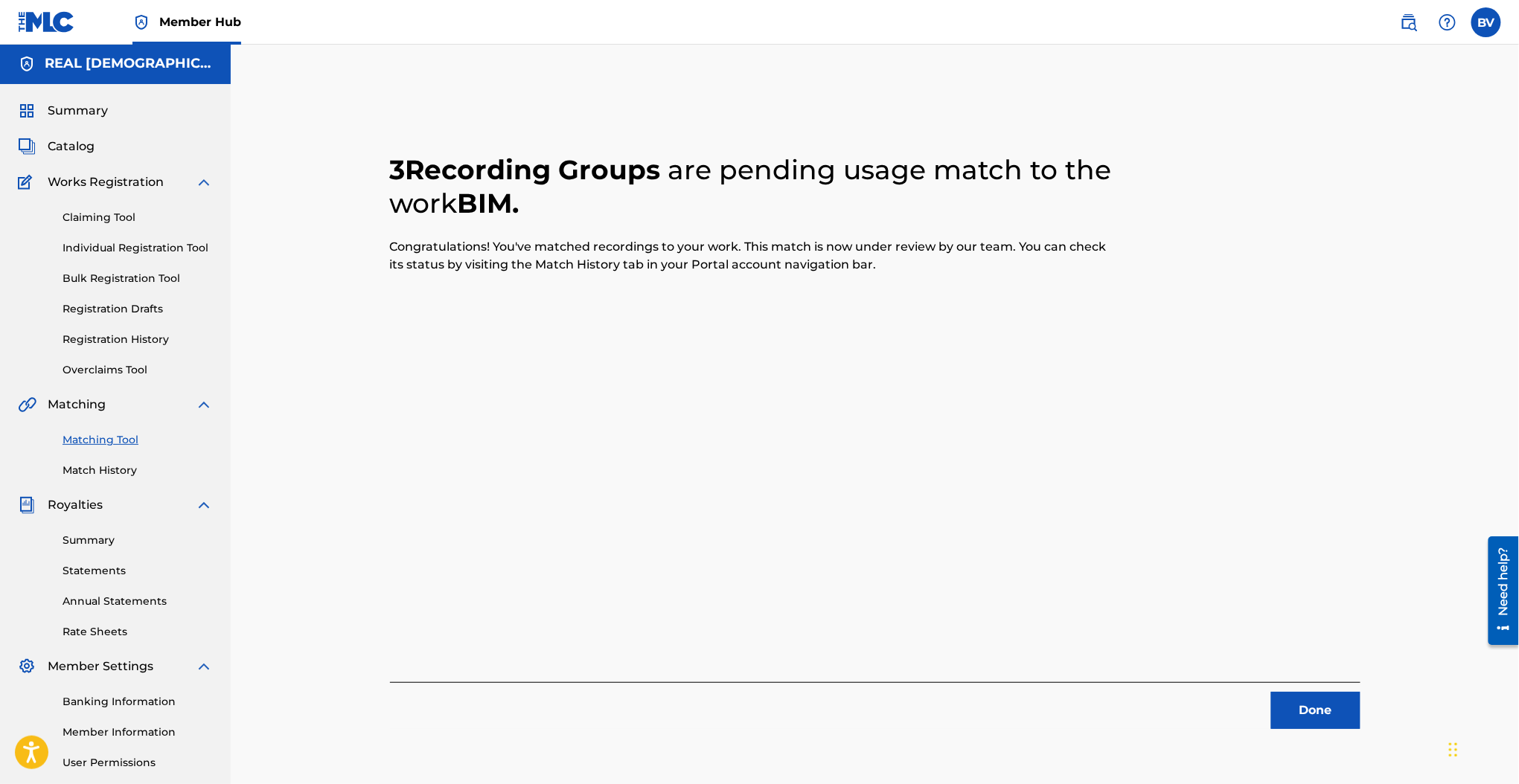
scroll to position [0, 0]
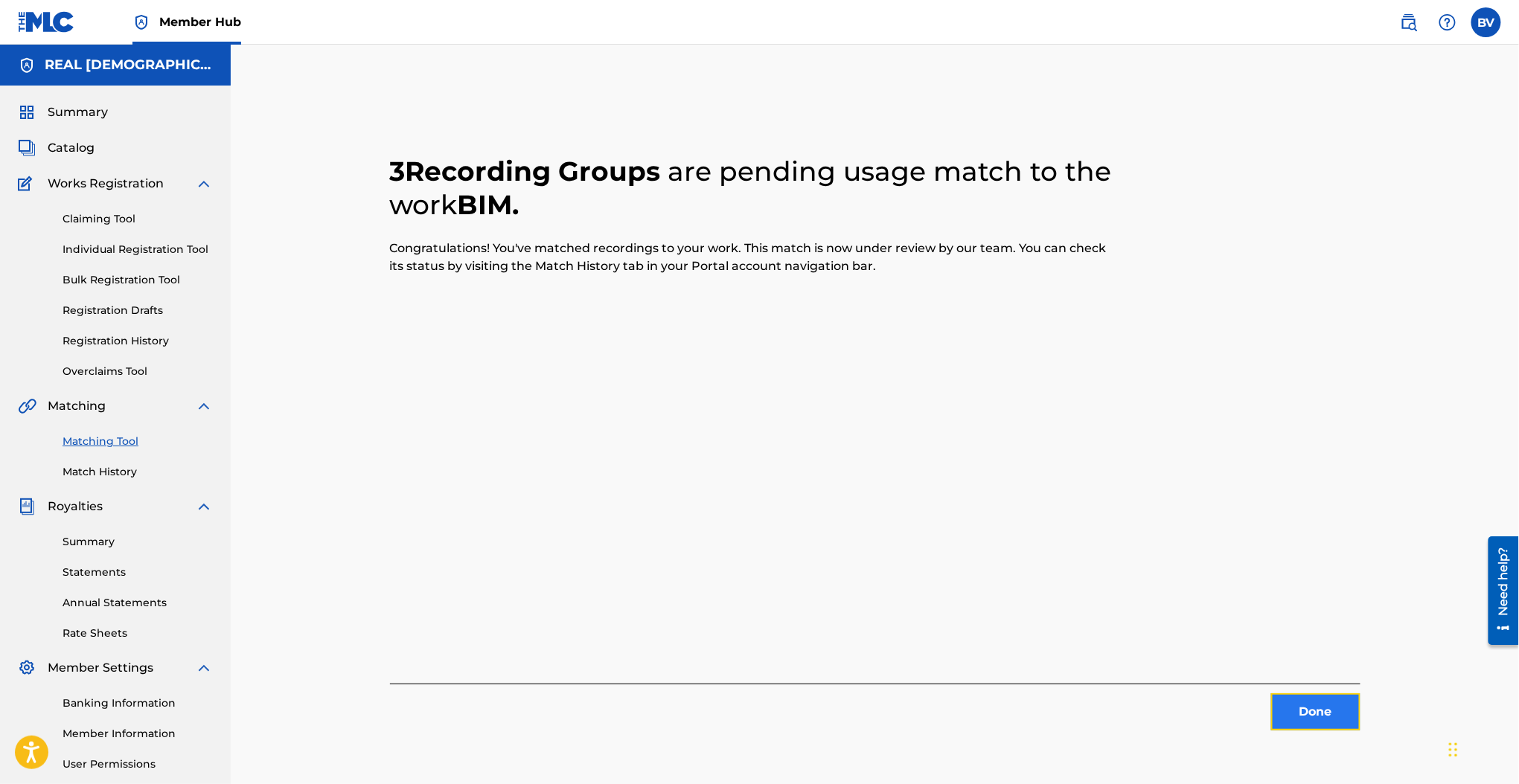
click at [1284, 699] on button "Done" at bounding box center [1316, 711] width 90 height 37
